Goal: Information Seeking & Learning: Learn about a topic

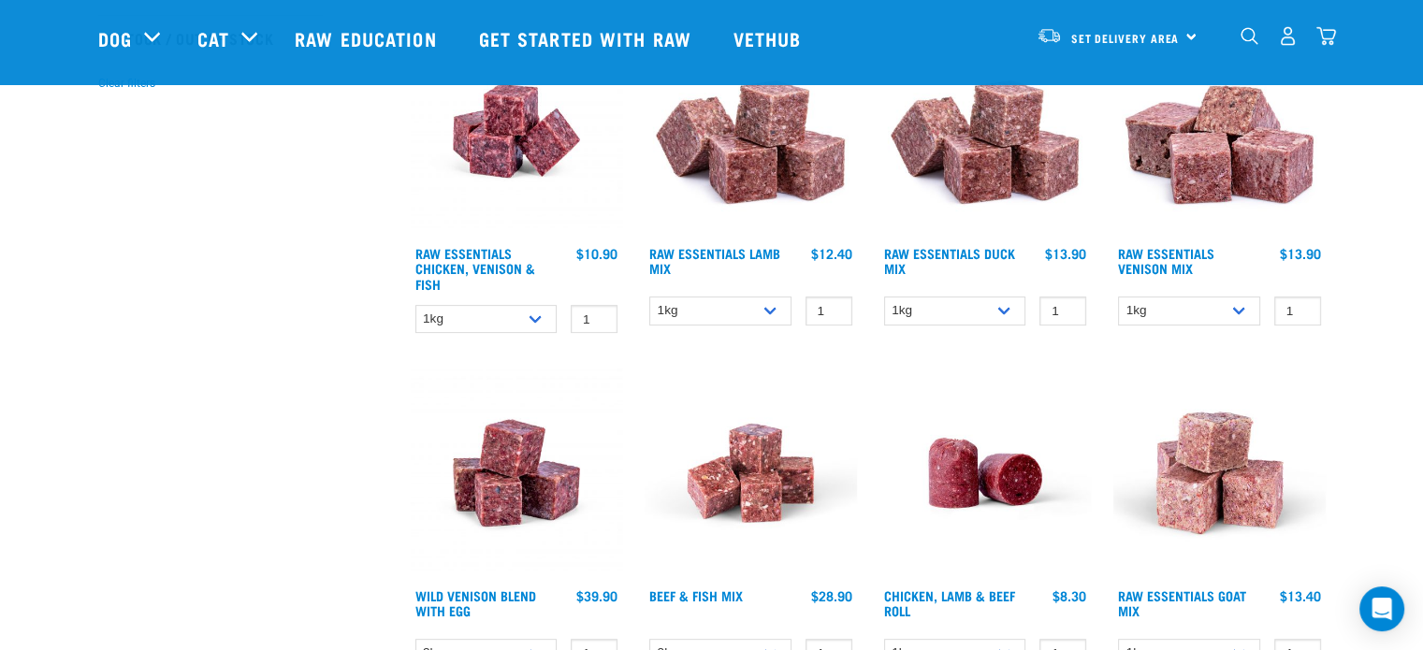
scroll to position [562, 0]
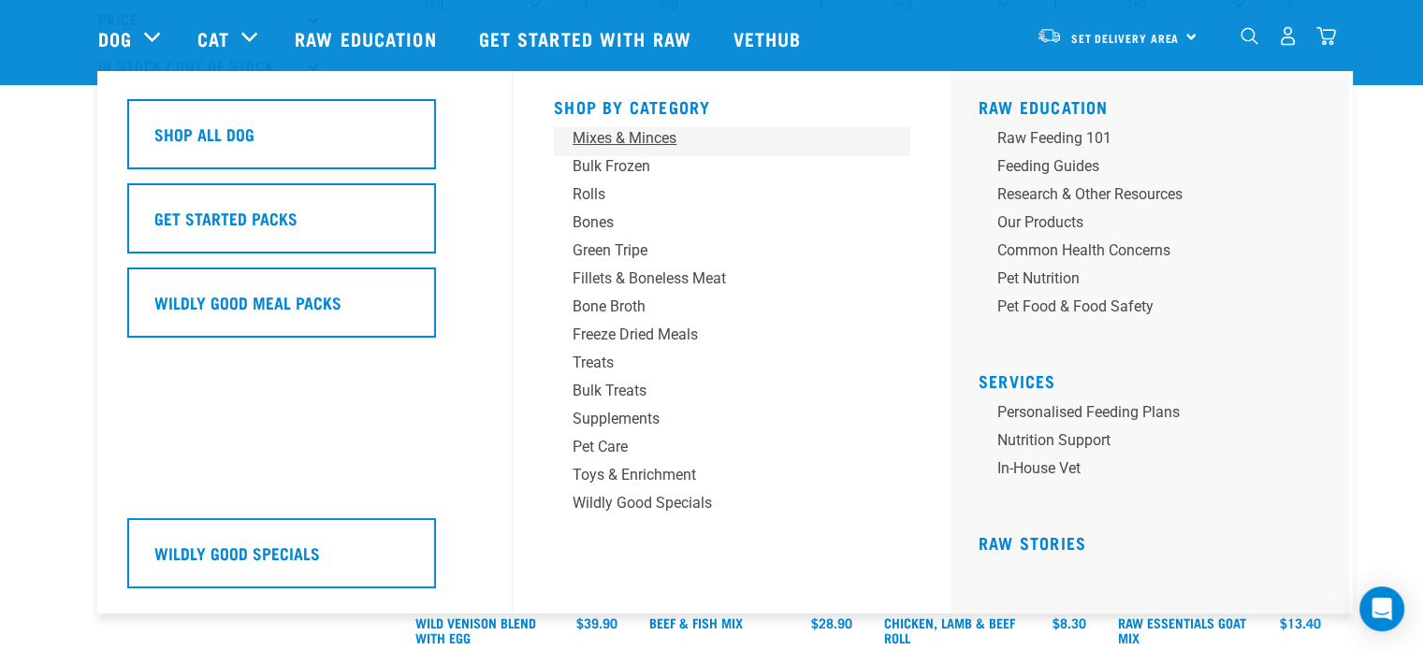
click at [633, 140] on div "Mixes & Minces" at bounding box center [719, 138] width 292 height 22
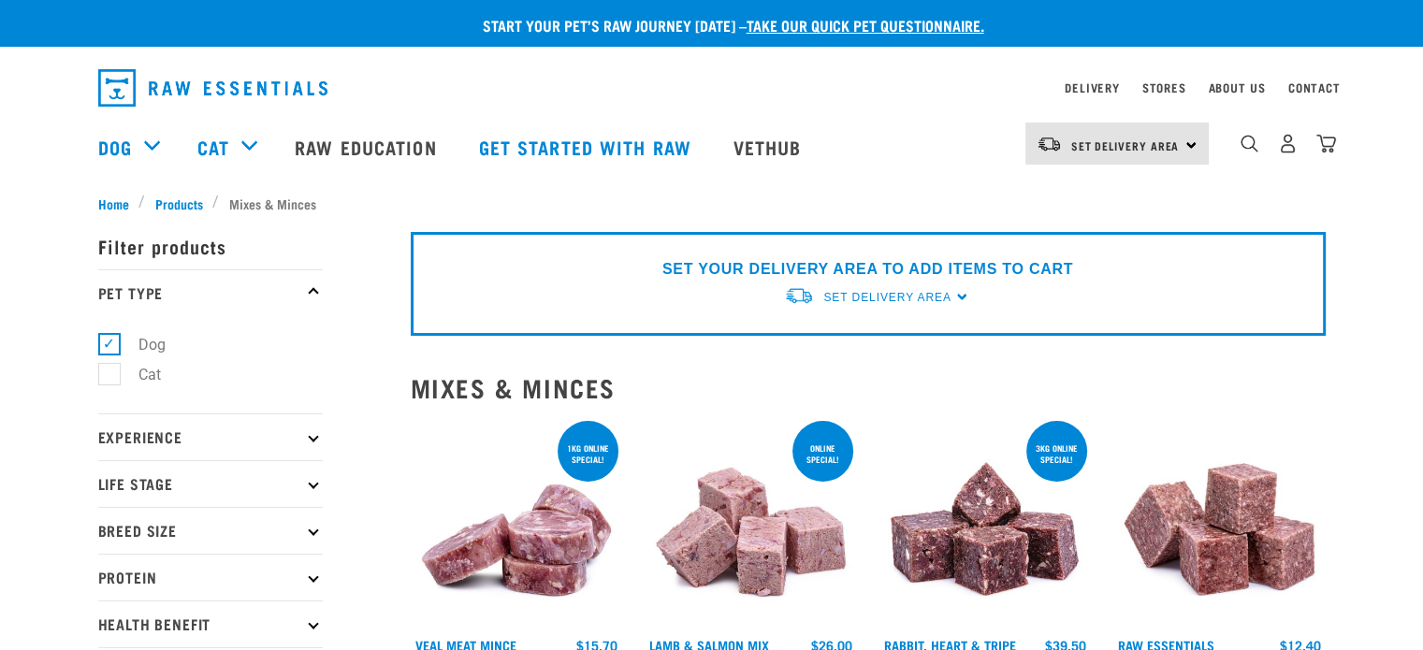
click at [312, 578] on icon at bounding box center [313, 577] width 10 height 10
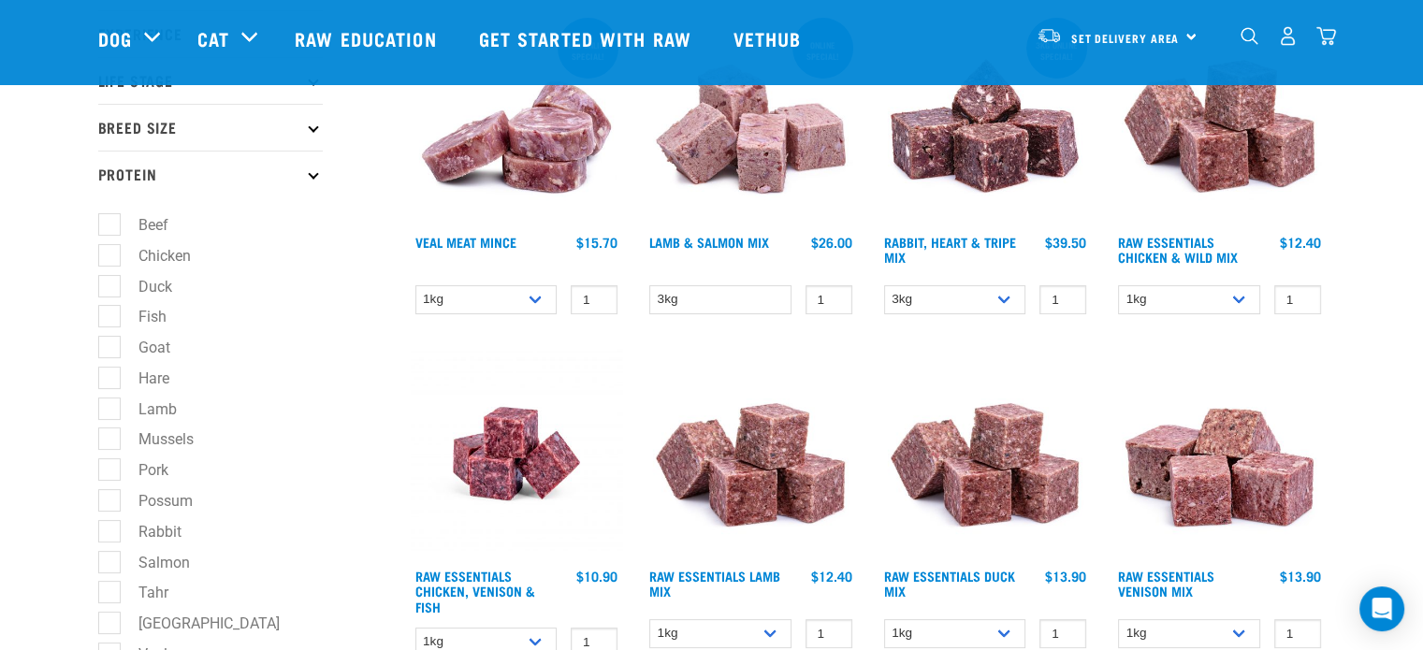
scroll to position [281, 0]
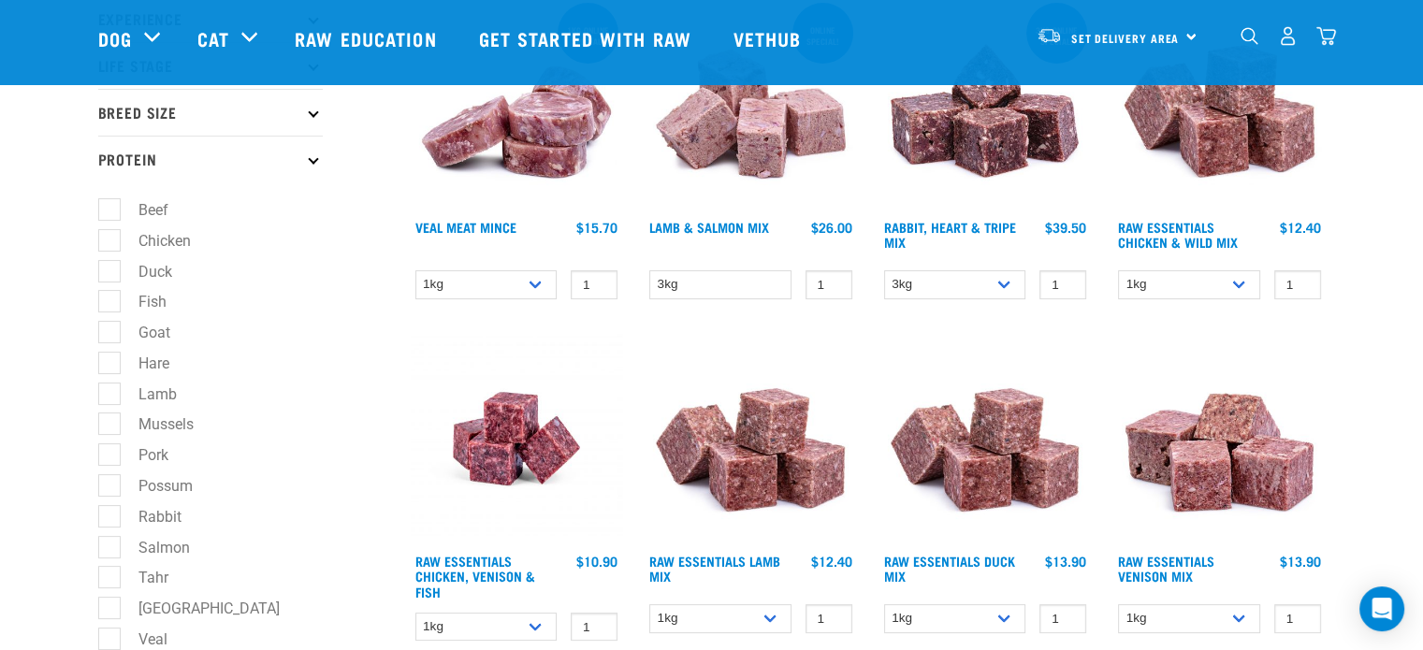
click at [112, 400] on label "Lamb" at bounding box center [147, 394] width 76 height 23
click at [110, 397] on input "Lamb" at bounding box center [104, 391] width 12 height 12
checkbox input "true"
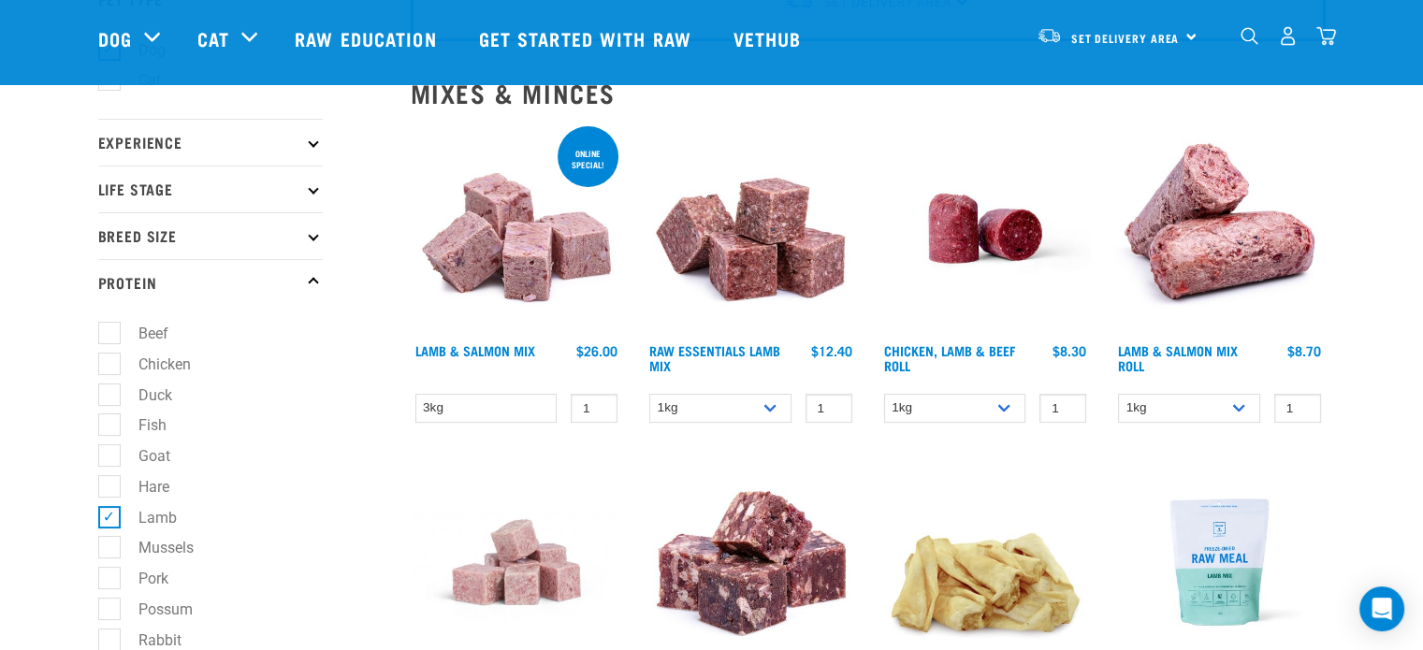
scroll to position [187, 0]
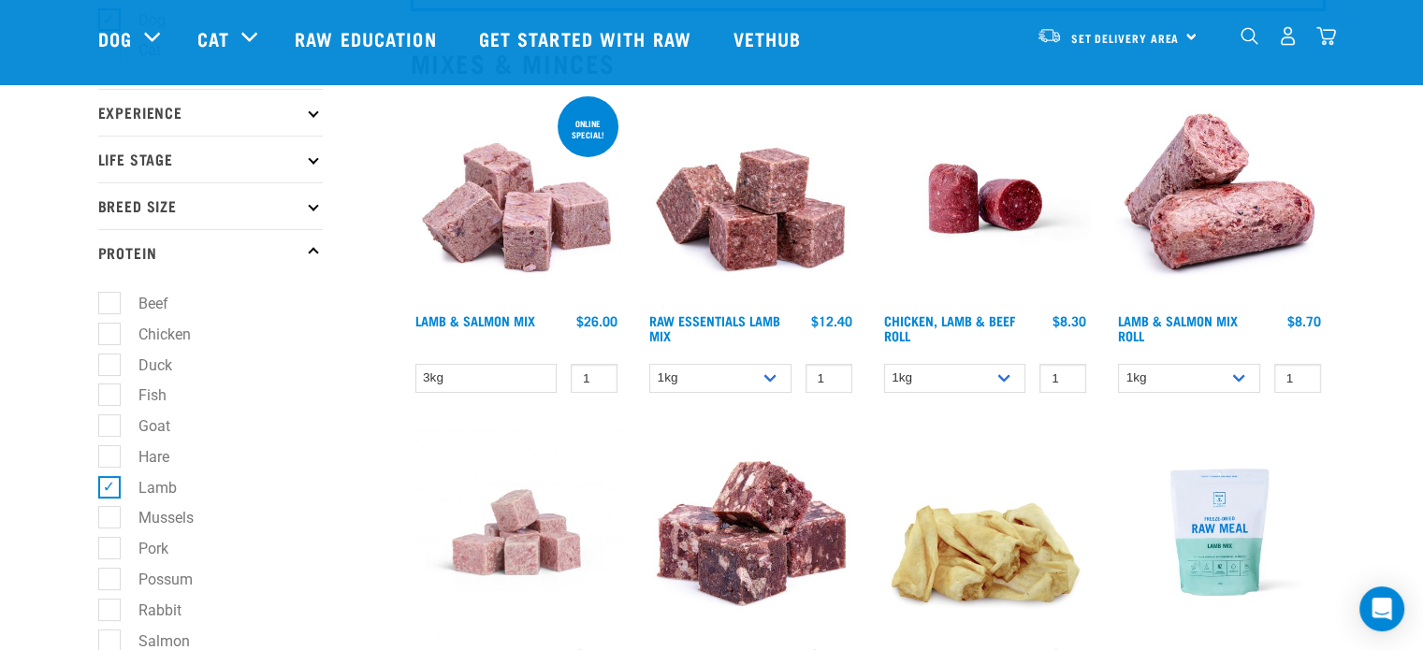
click at [760, 241] on img at bounding box center [751, 199] width 212 height 212
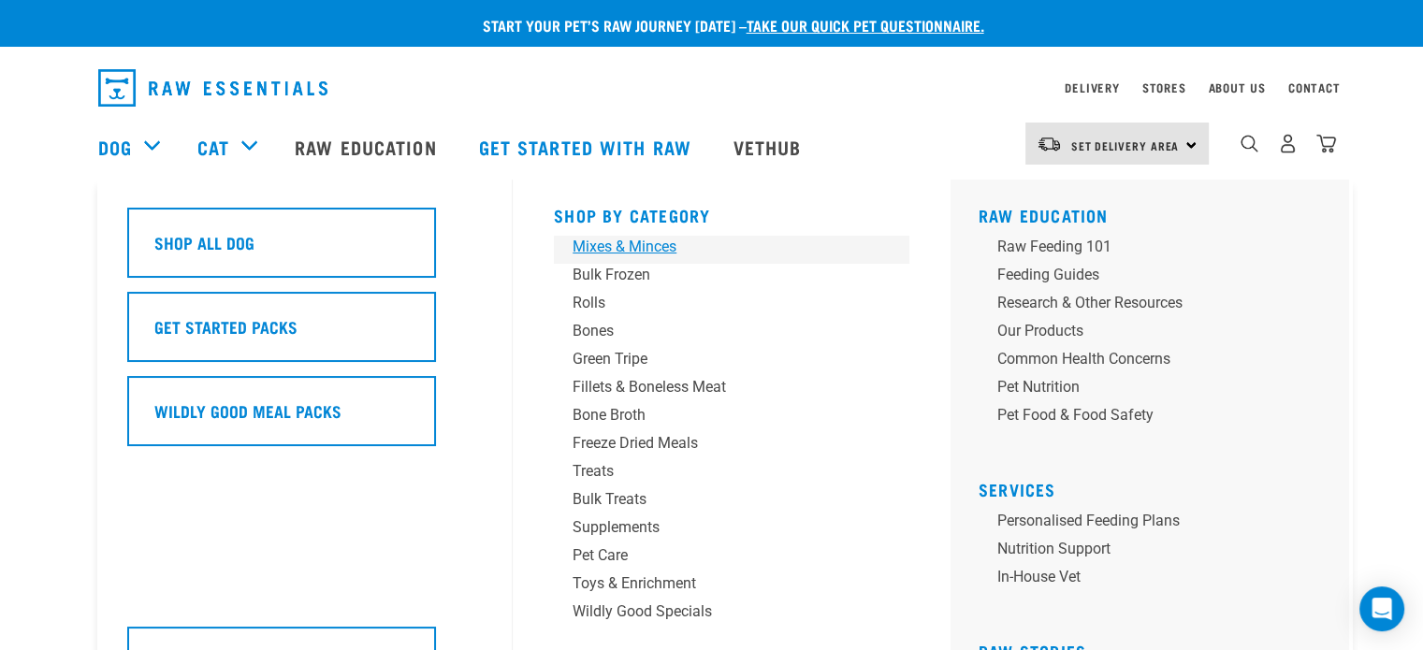
click at [638, 250] on div "Mixes & Minces" at bounding box center [719, 247] width 292 height 22
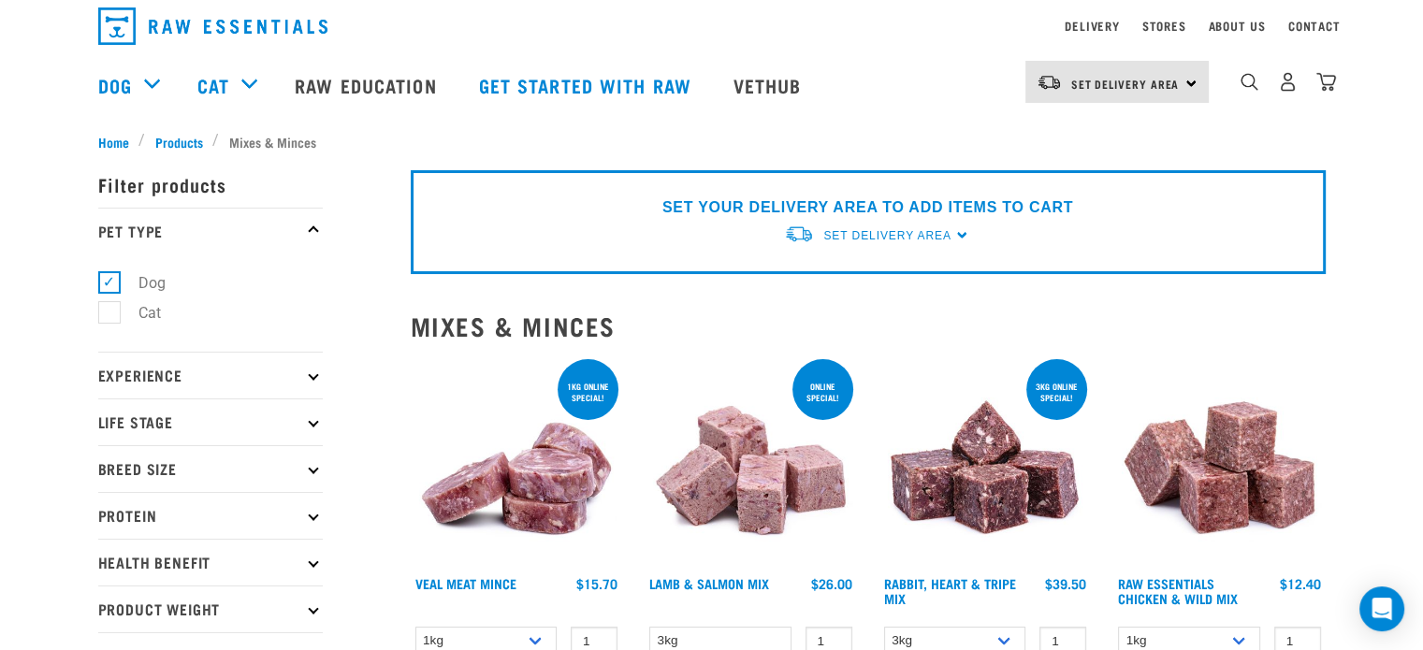
scroll to position [94, 0]
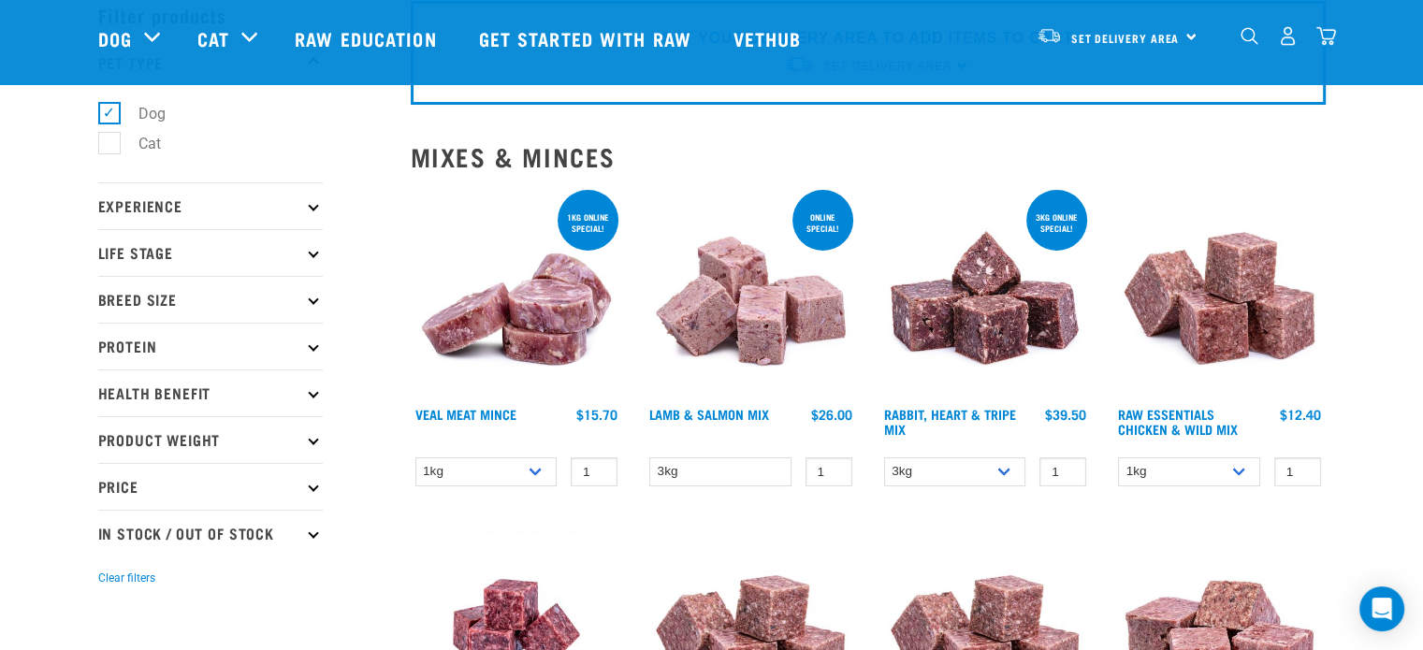
click at [173, 207] on p "Experience" at bounding box center [210, 205] width 225 height 47
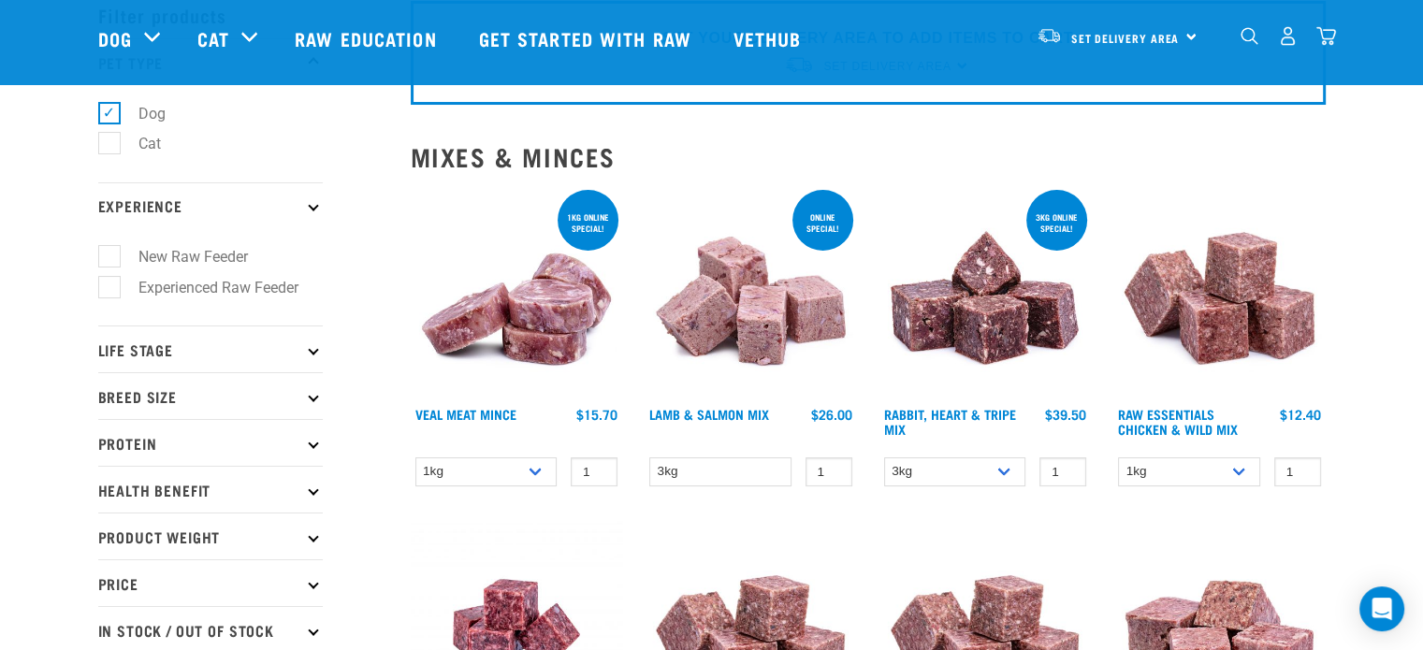
click at [173, 207] on p "Experience" at bounding box center [210, 205] width 225 height 47
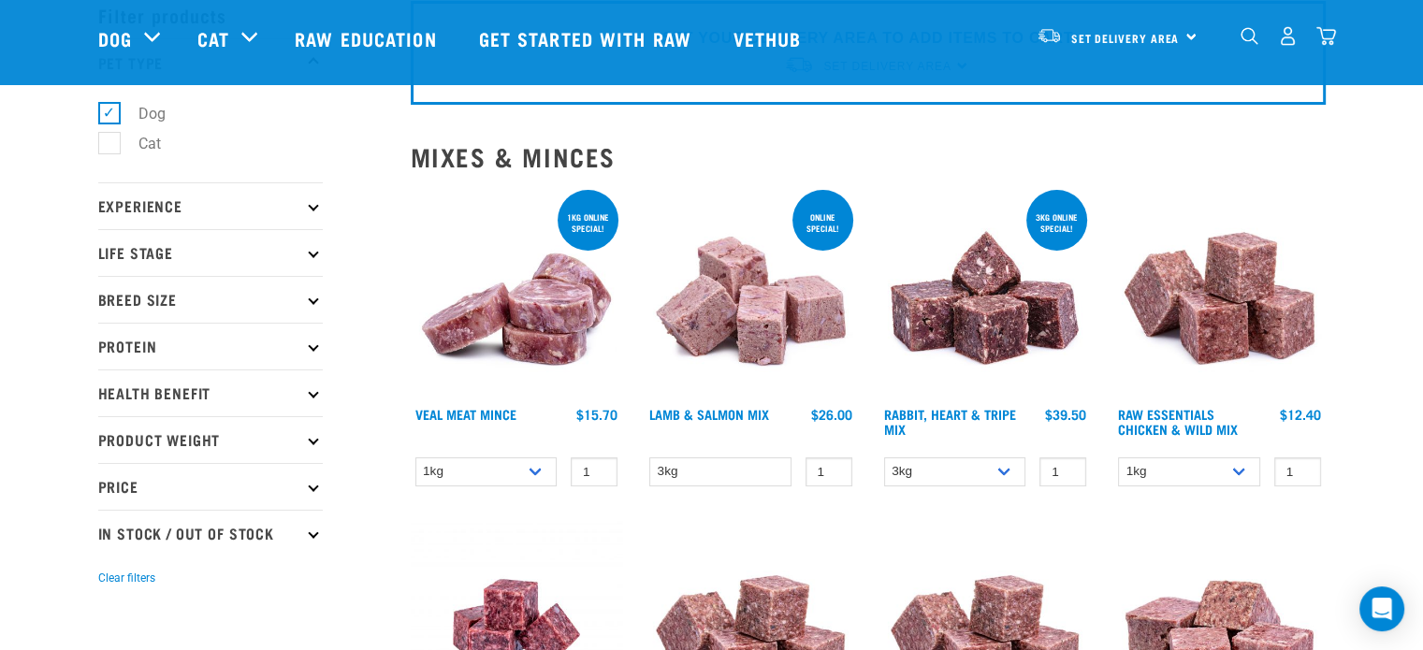
click at [160, 254] on p "Life Stage" at bounding box center [210, 252] width 225 height 47
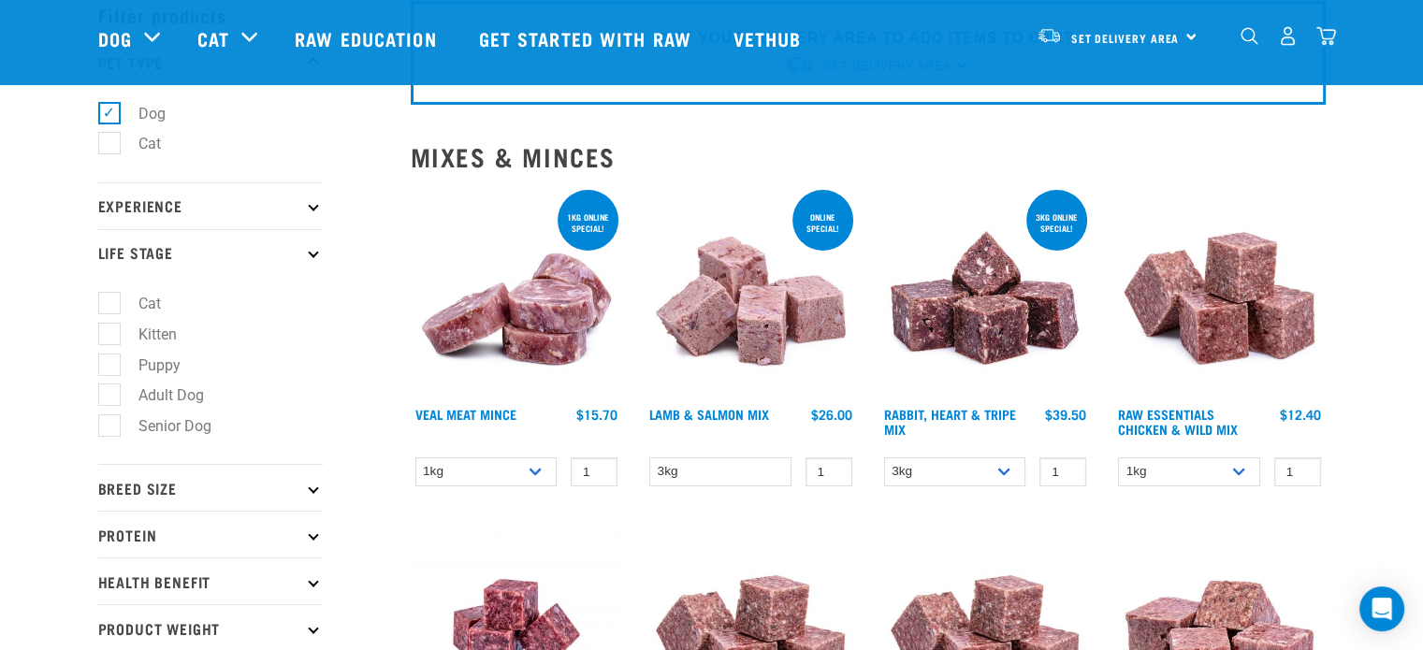
click at [160, 254] on p "Life Stage" at bounding box center [210, 252] width 225 height 47
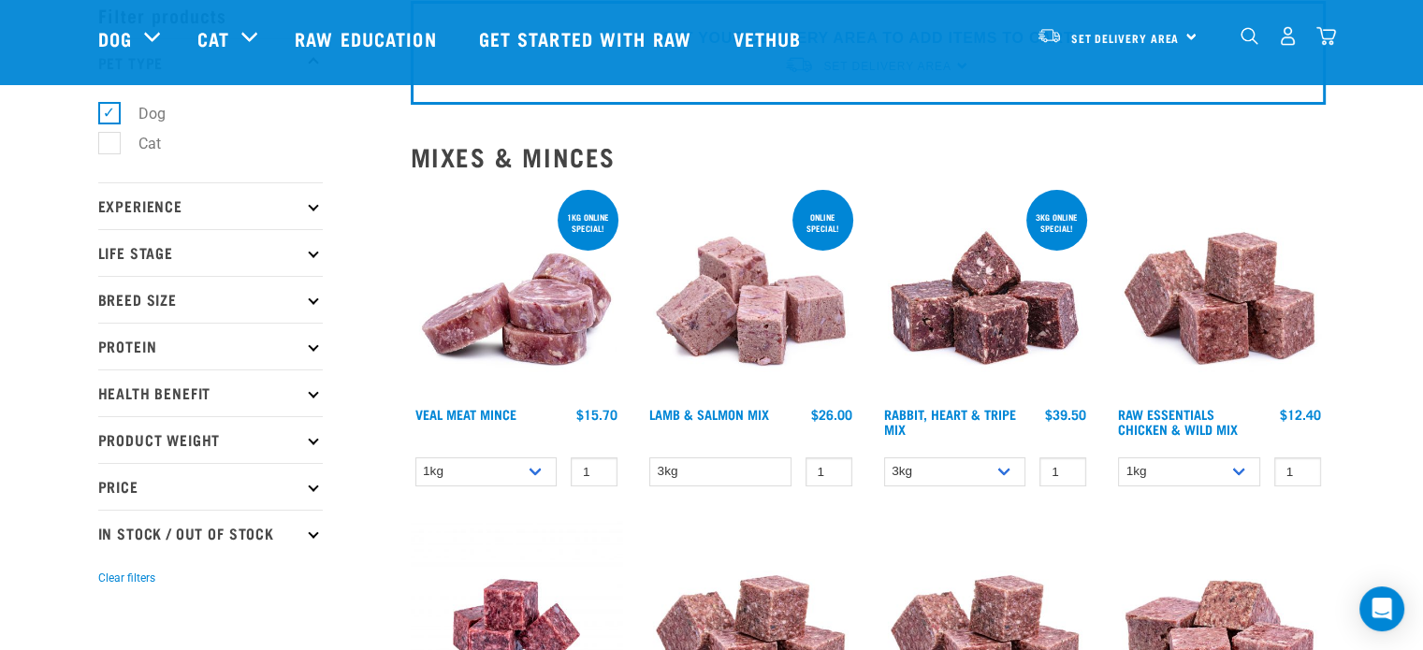
click at [150, 299] on p "Breed Size" at bounding box center [210, 299] width 225 height 47
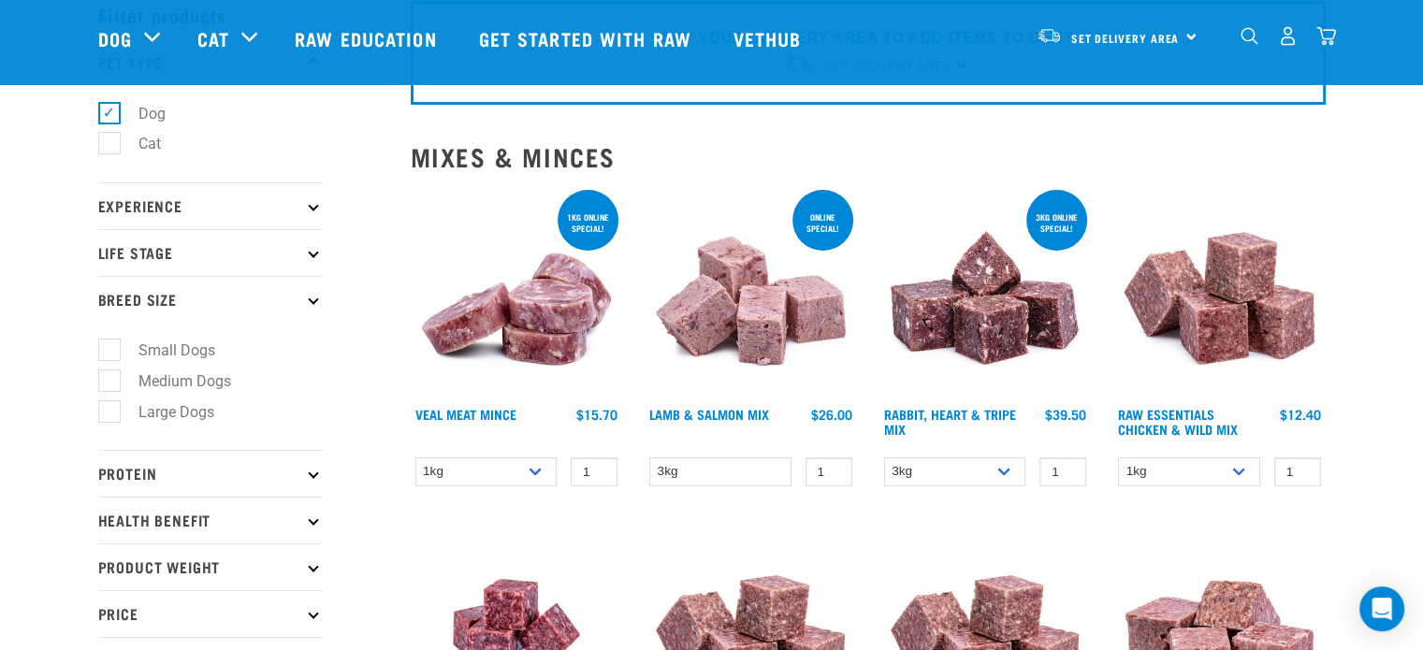
click at [109, 349] on label "Small Dogs" at bounding box center [166, 350] width 114 height 23
click at [106, 349] on input "Small Dogs" at bounding box center [104, 348] width 12 height 12
checkbox input "true"
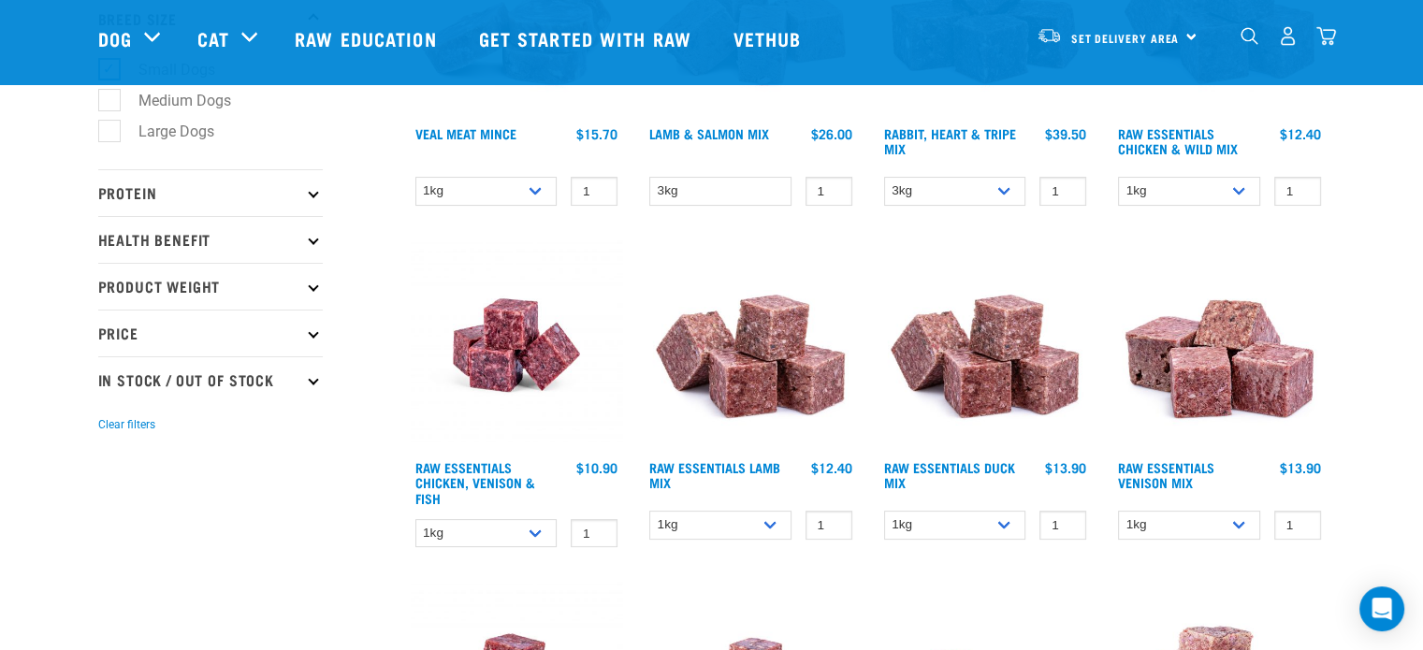
scroll to position [281, 0]
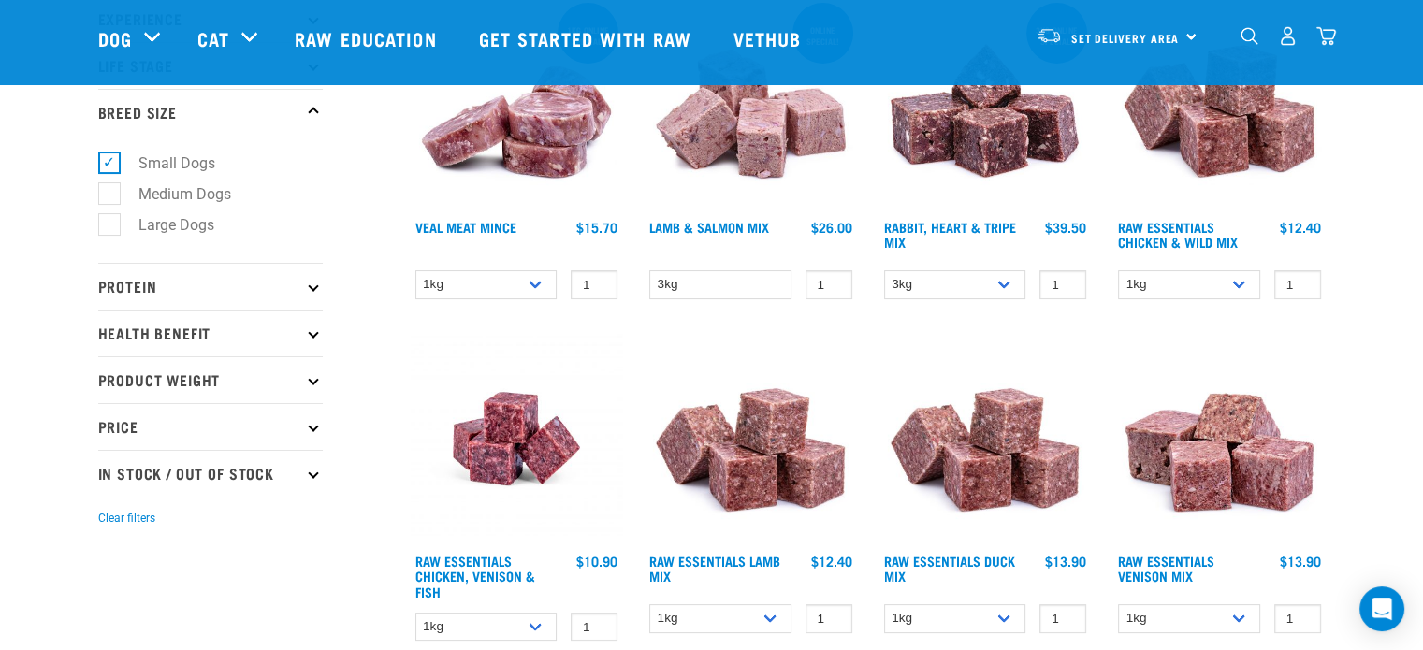
click at [142, 295] on p "Protein" at bounding box center [210, 286] width 225 height 47
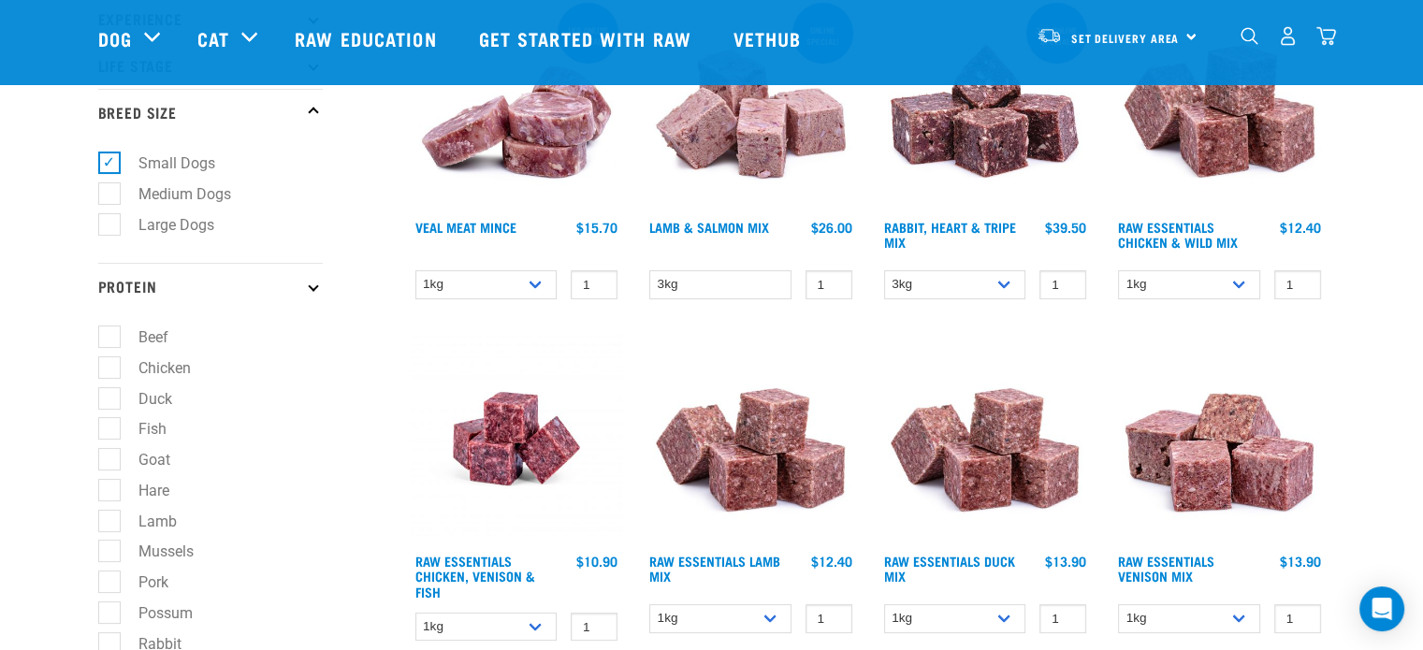
click at [139, 291] on p "Protein" at bounding box center [210, 286] width 225 height 47
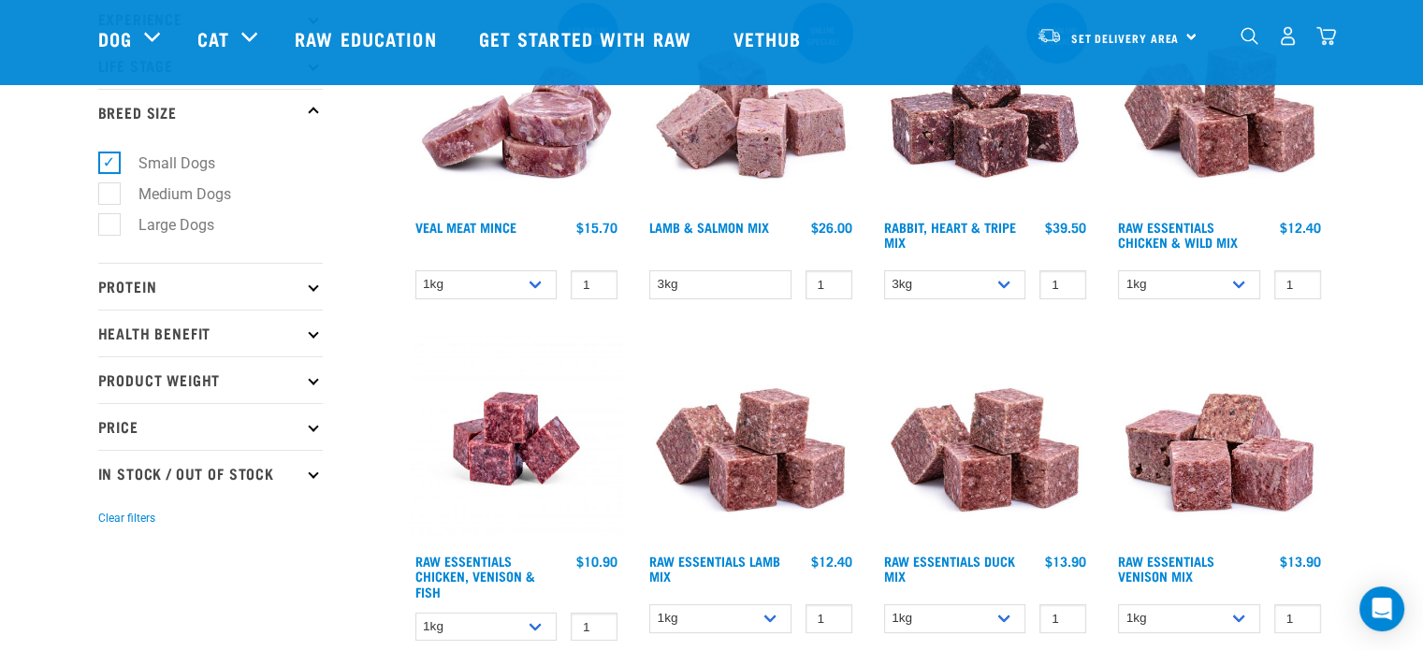
click at [138, 328] on p "Health Benefit" at bounding box center [210, 333] width 225 height 47
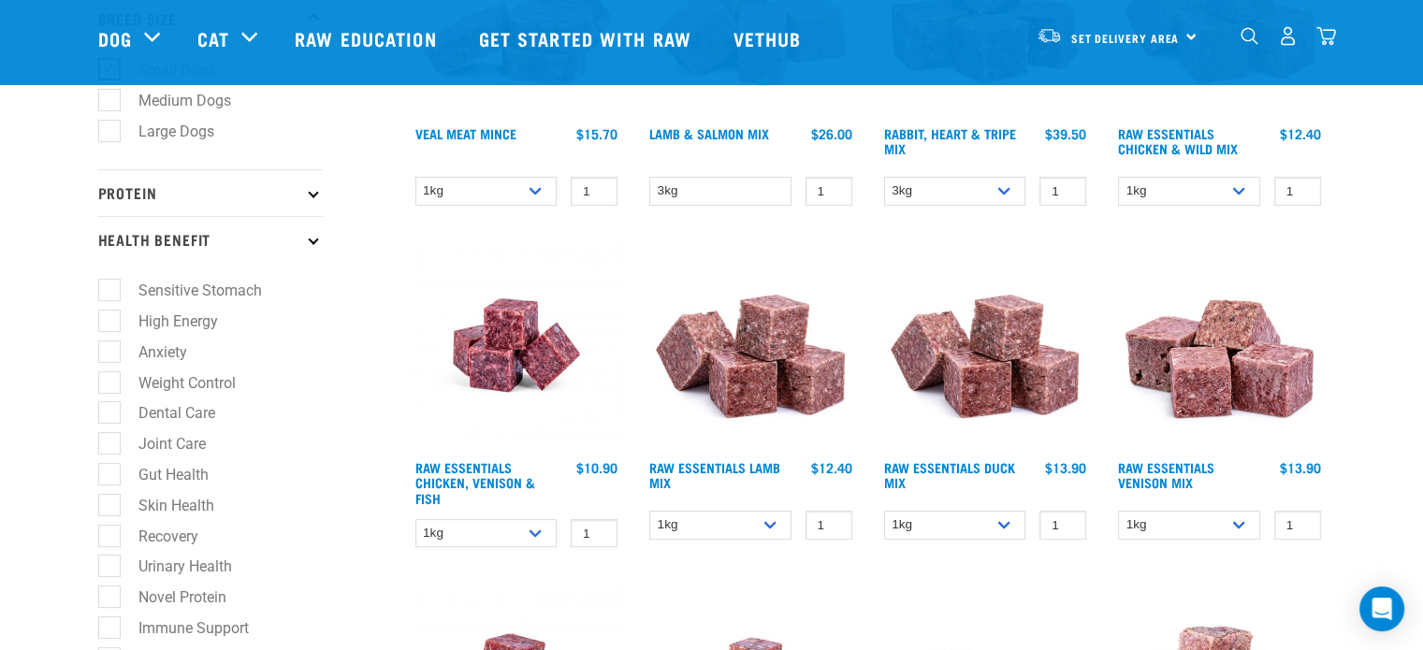
scroll to position [468, 0]
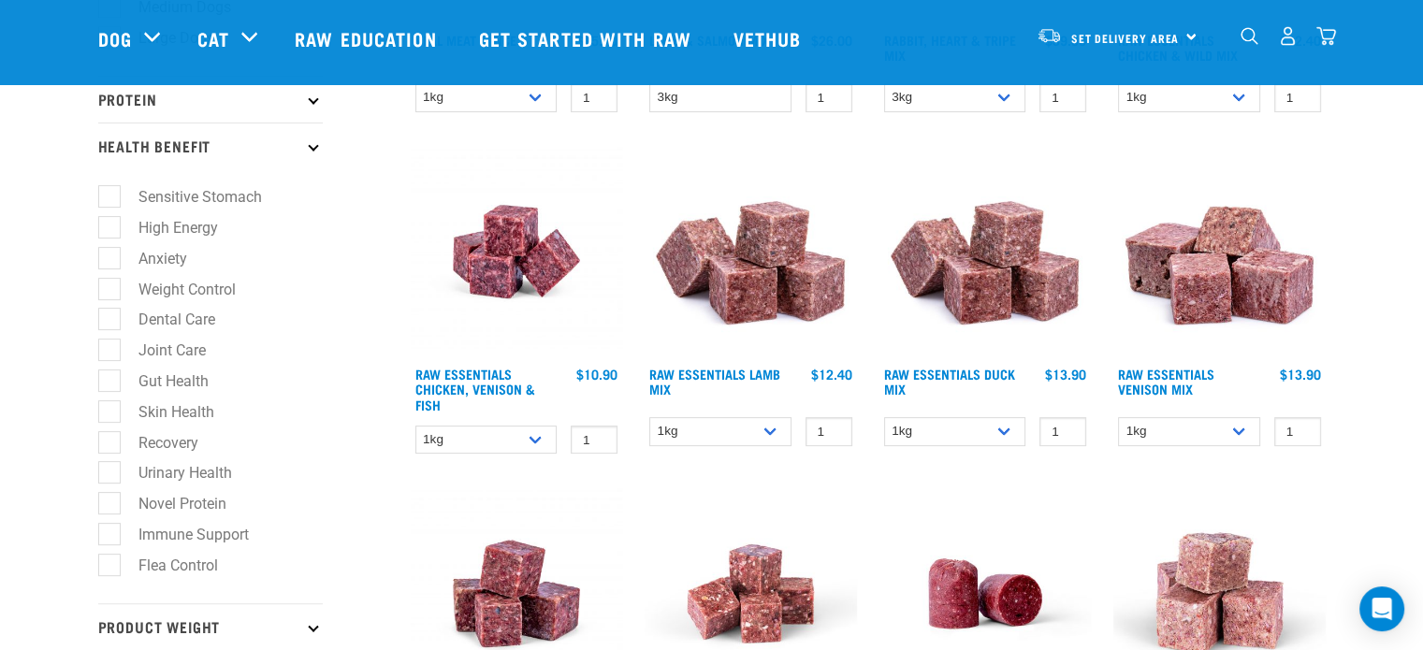
click at [114, 410] on label "Skin Health" at bounding box center [165, 412] width 113 height 23
click at [110, 410] on input "Skin Health" at bounding box center [104, 408] width 12 height 12
checkbox input "true"
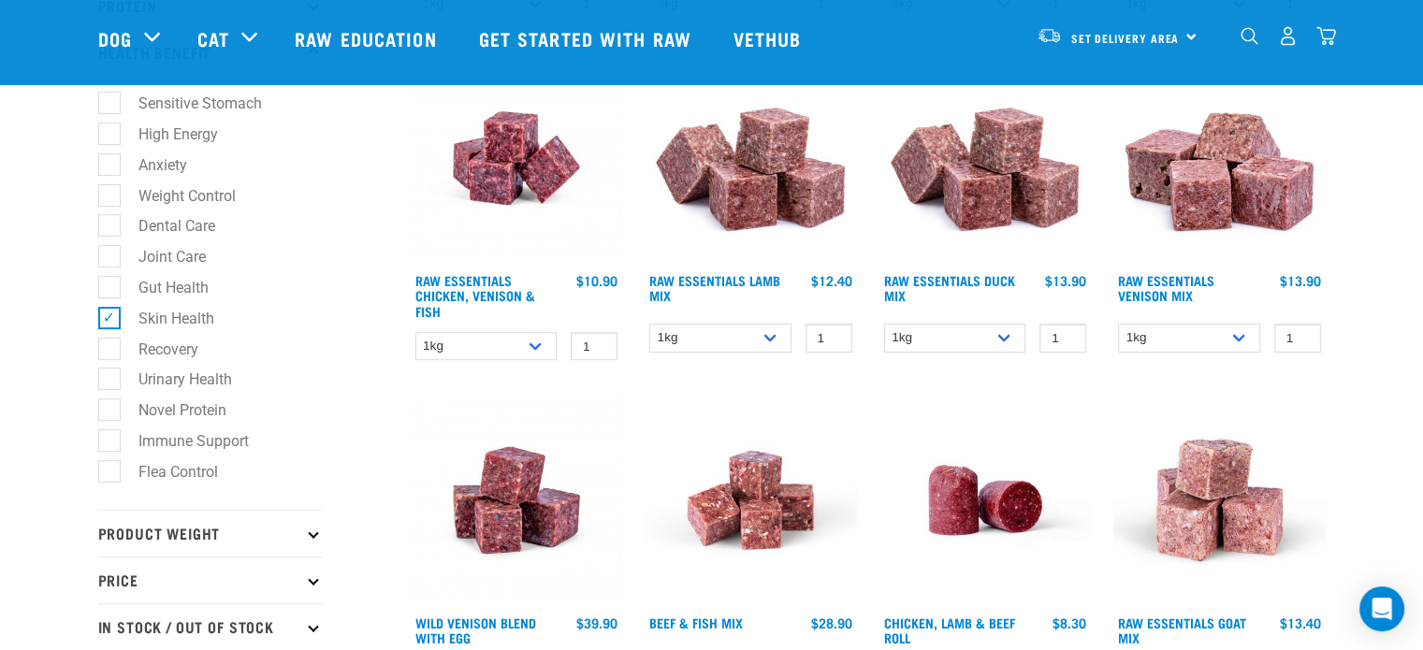
scroll to position [655, 0]
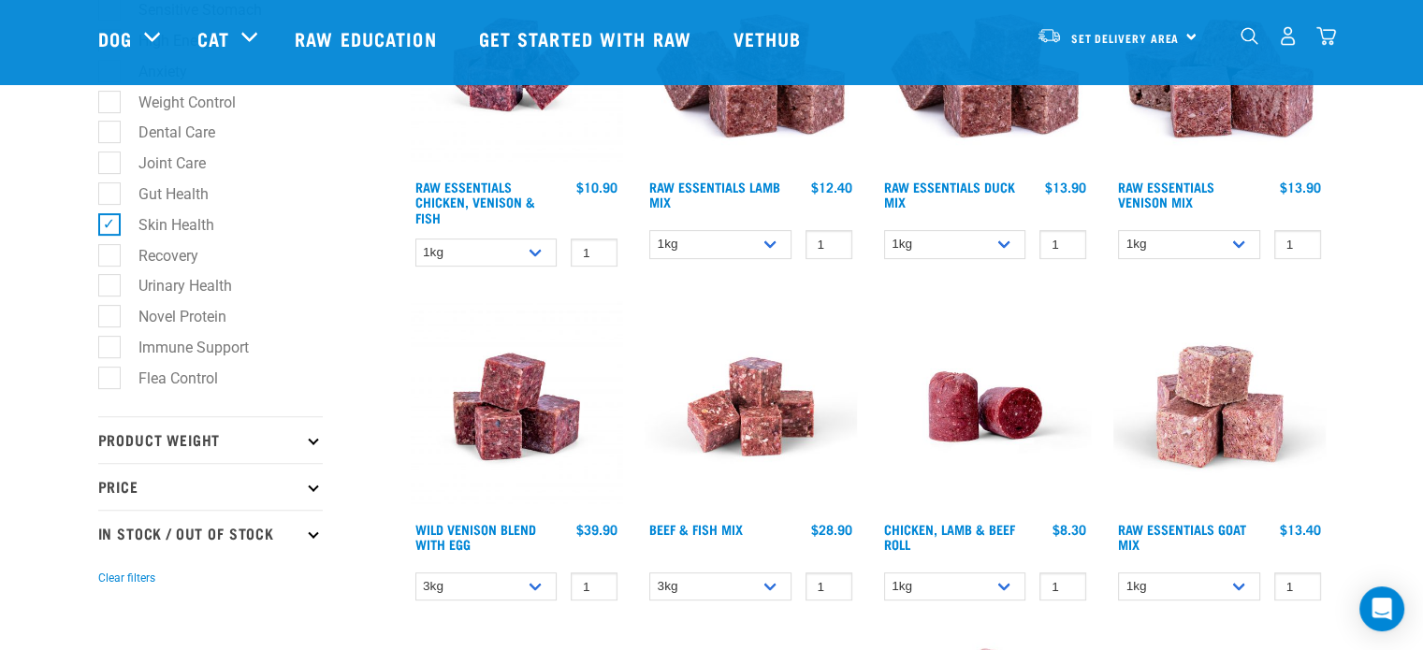
click at [171, 437] on p "Product Weight" at bounding box center [210, 439] width 225 height 47
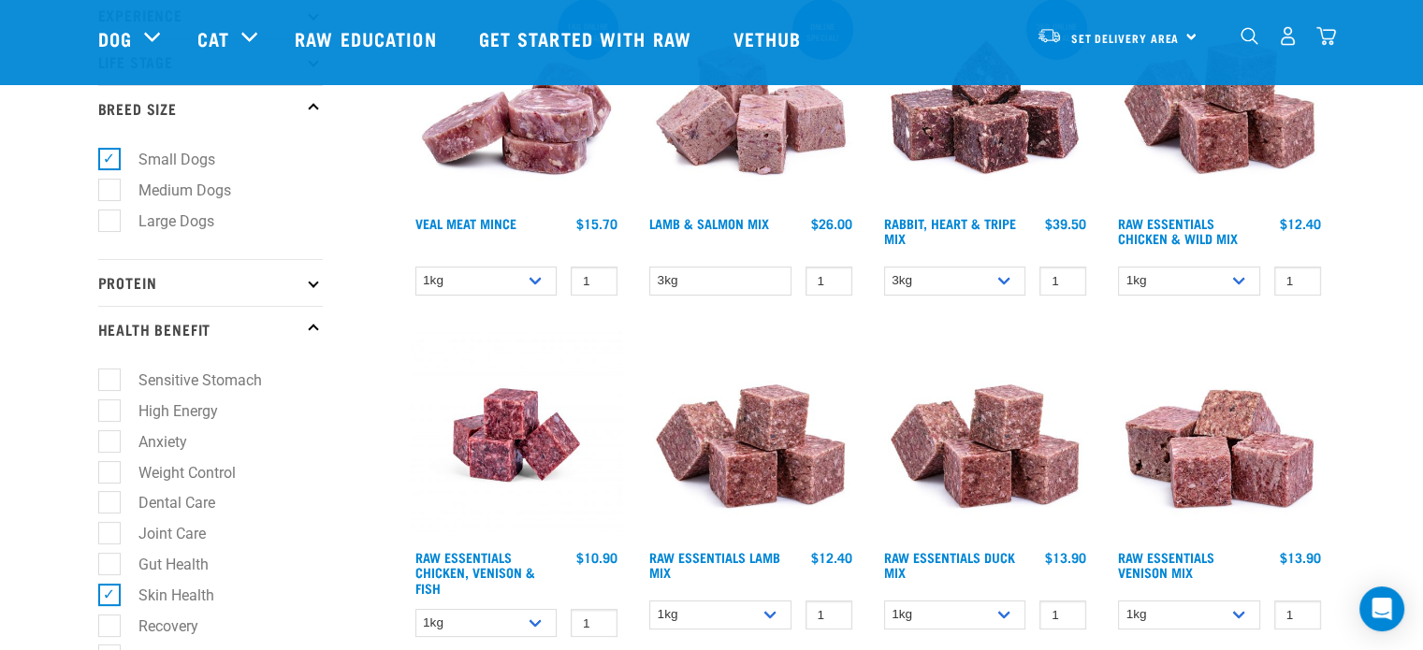
scroll to position [0, 0]
